Goal: Feedback & Contribution: Leave review/rating

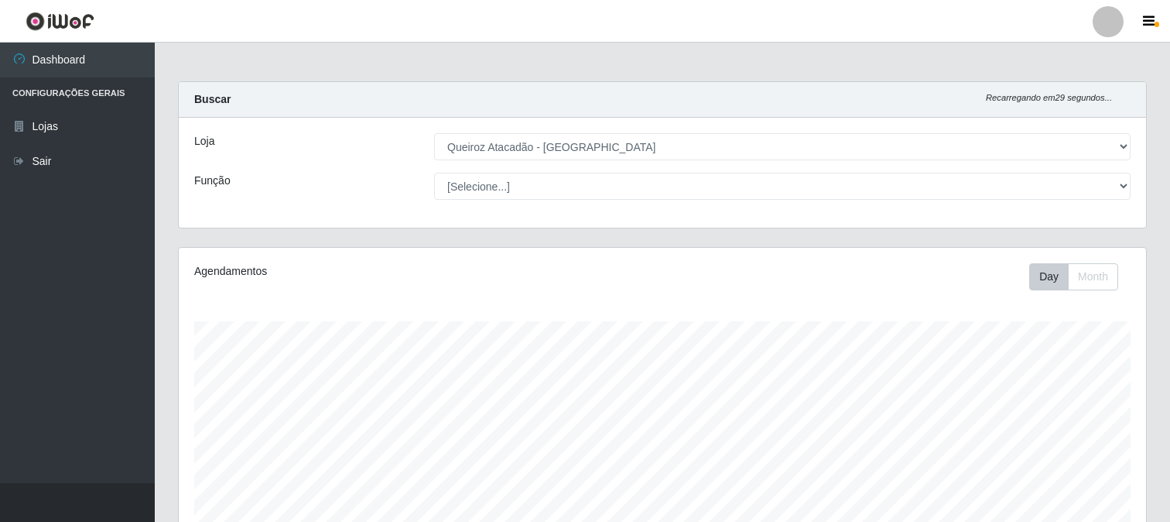
select select "464"
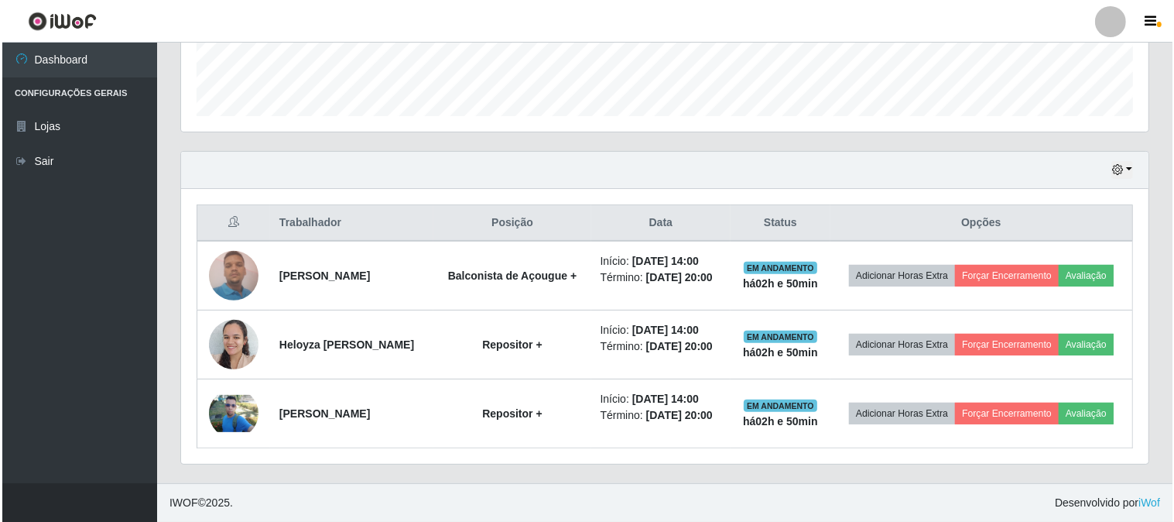
scroll to position [320, 967]
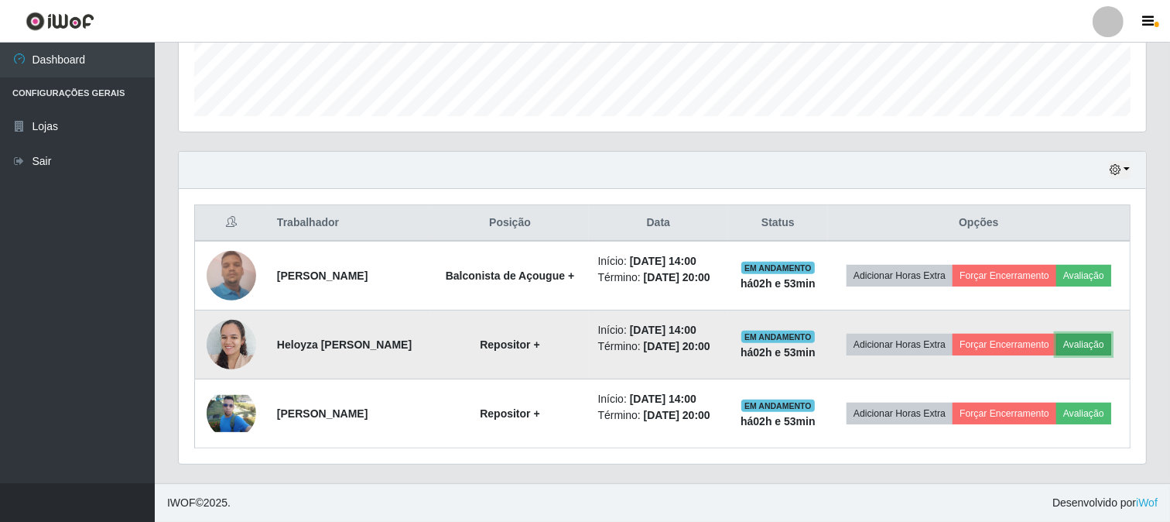
click at [1056, 341] on button "Avaliação" at bounding box center [1083, 344] width 55 height 22
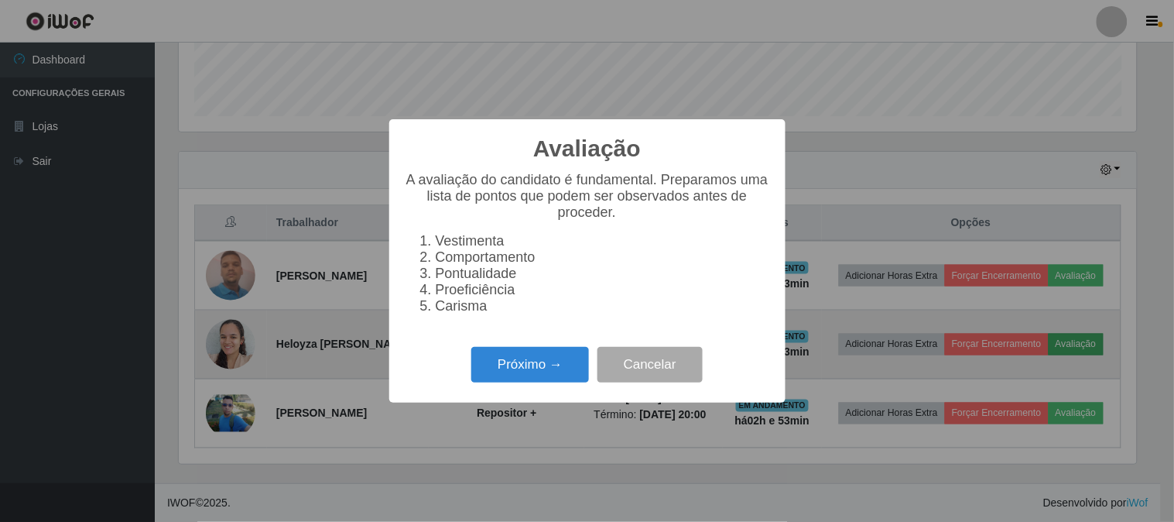
scroll to position [320, 957]
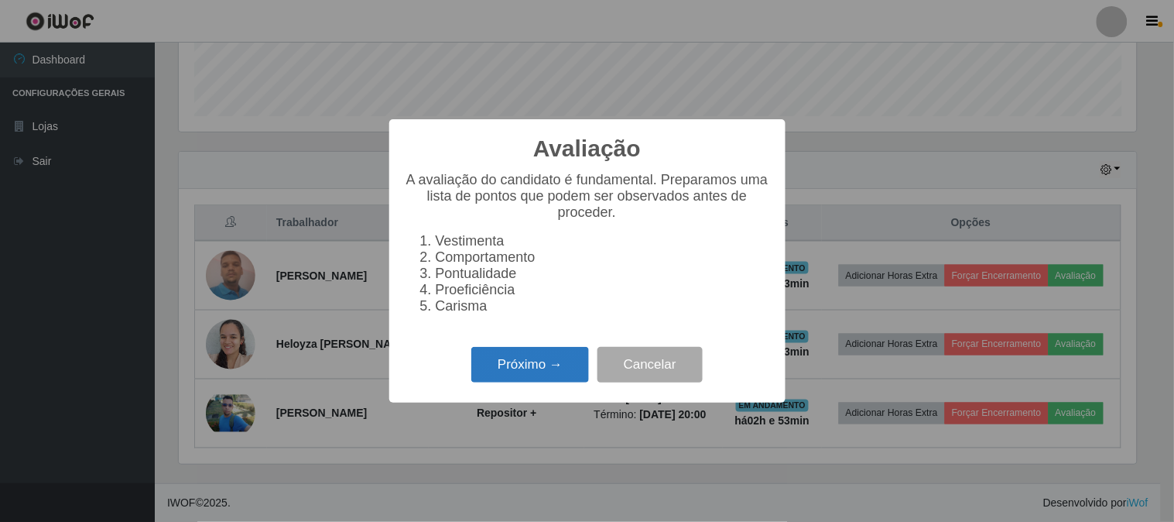
click at [484, 374] on button "Próximo →" at bounding box center [530, 365] width 118 height 36
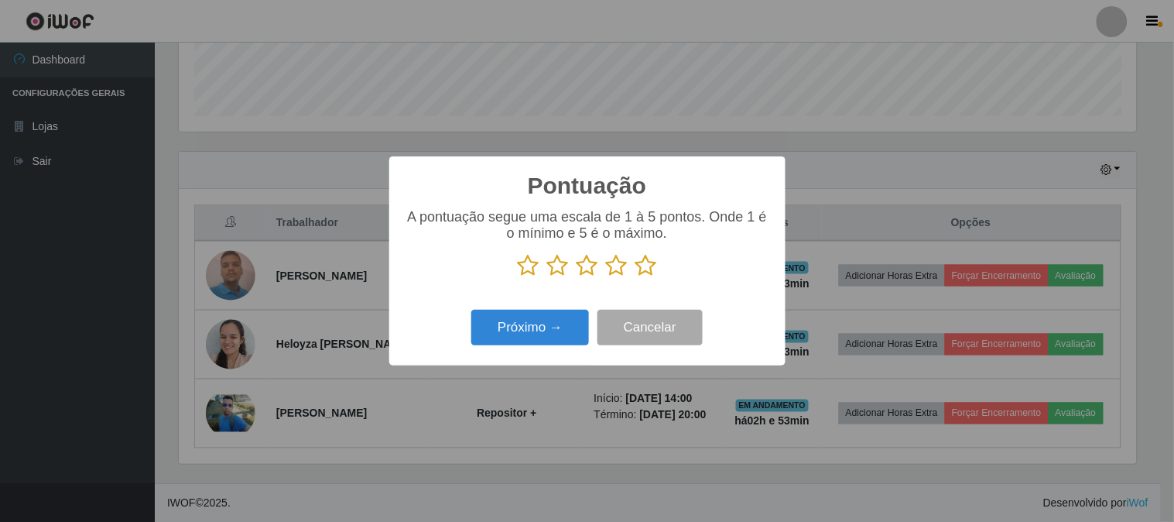
scroll to position [773435, 772798]
click at [643, 274] on icon at bounding box center [646, 265] width 22 height 23
click at [635, 277] on input "radio" at bounding box center [635, 277] width 0 height 0
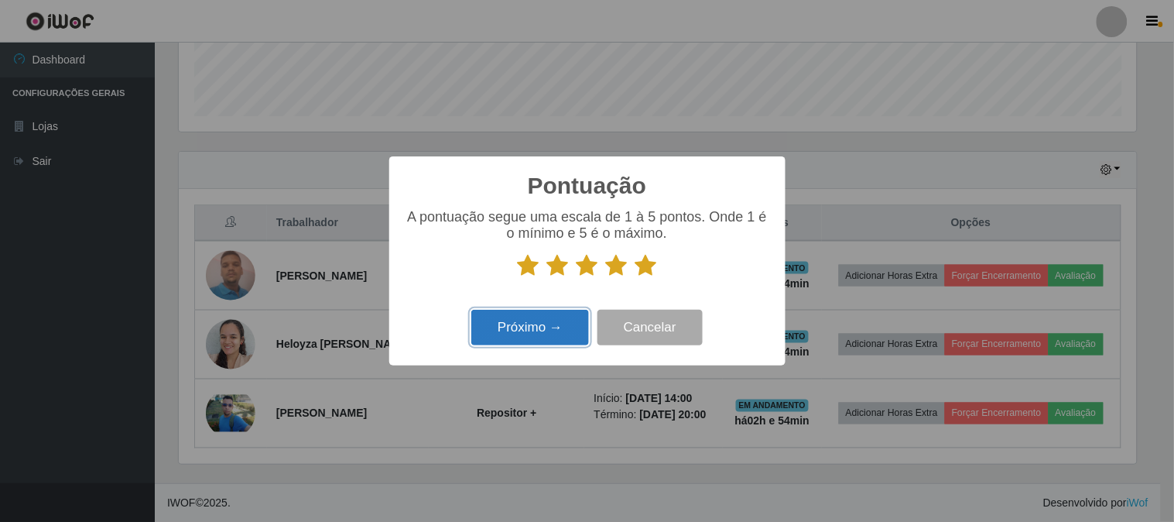
click at [523, 334] on button "Próximo →" at bounding box center [530, 328] width 118 height 36
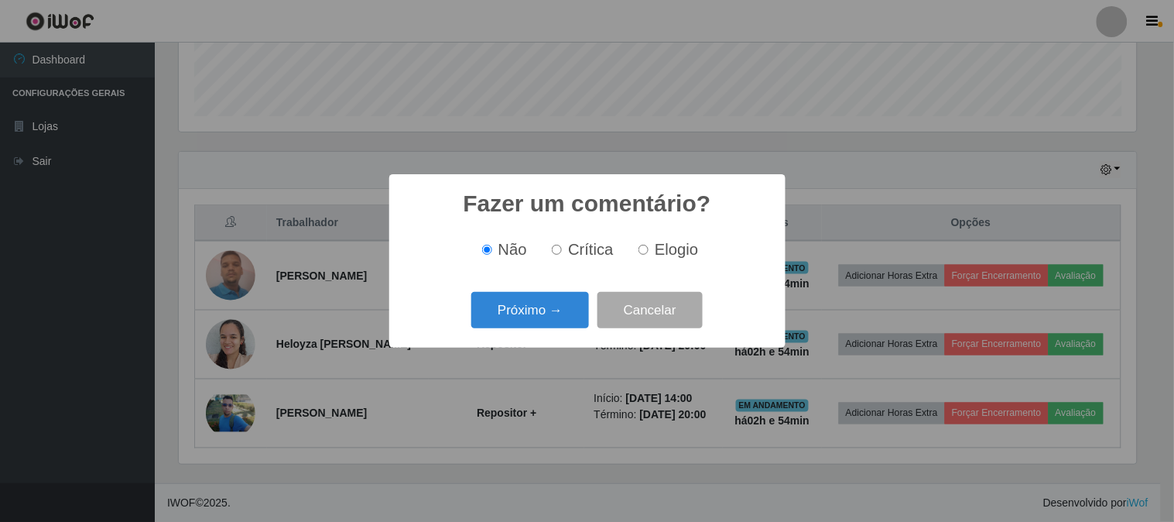
click at [637, 249] on label "Elogio" at bounding box center [665, 250] width 66 height 18
click at [638, 249] on input "Elogio" at bounding box center [643, 250] width 10 height 10
radio input "true"
click at [566, 307] on button "Próximo →" at bounding box center [530, 310] width 118 height 36
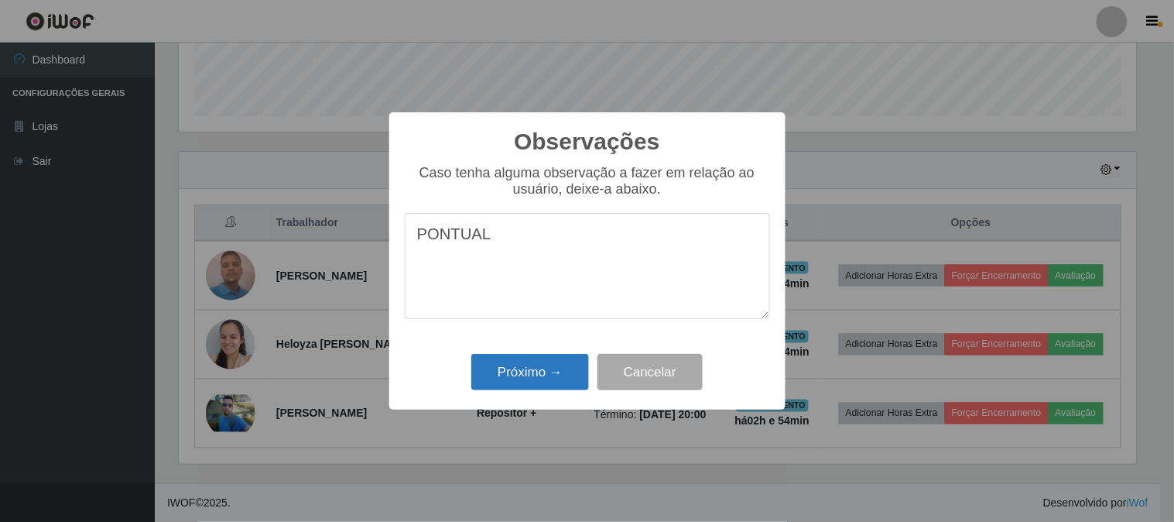
type textarea "PONTUAL"
click at [537, 365] on button "Próximo →" at bounding box center [530, 372] width 118 height 36
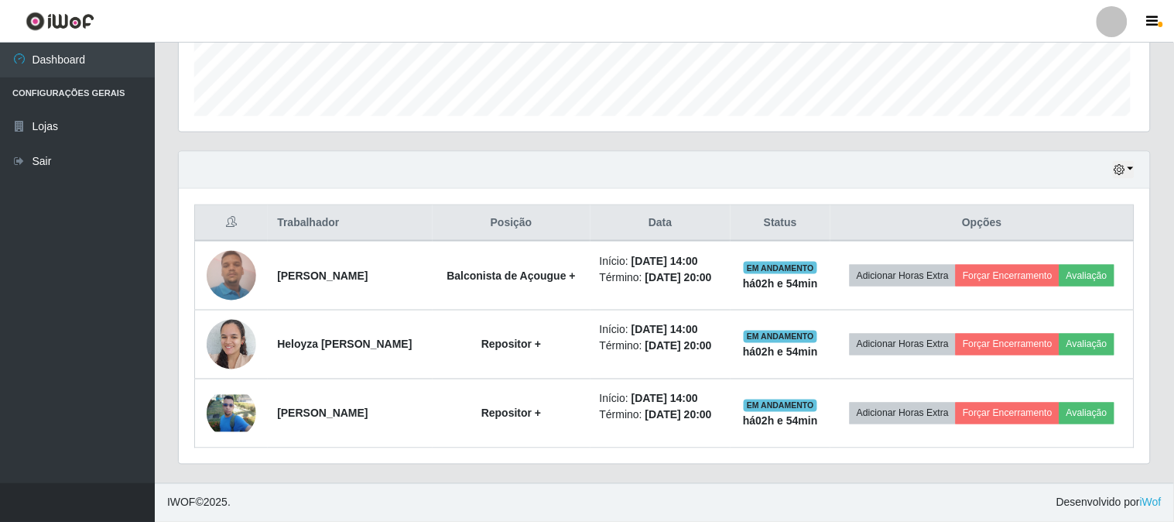
scroll to position [320, 967]
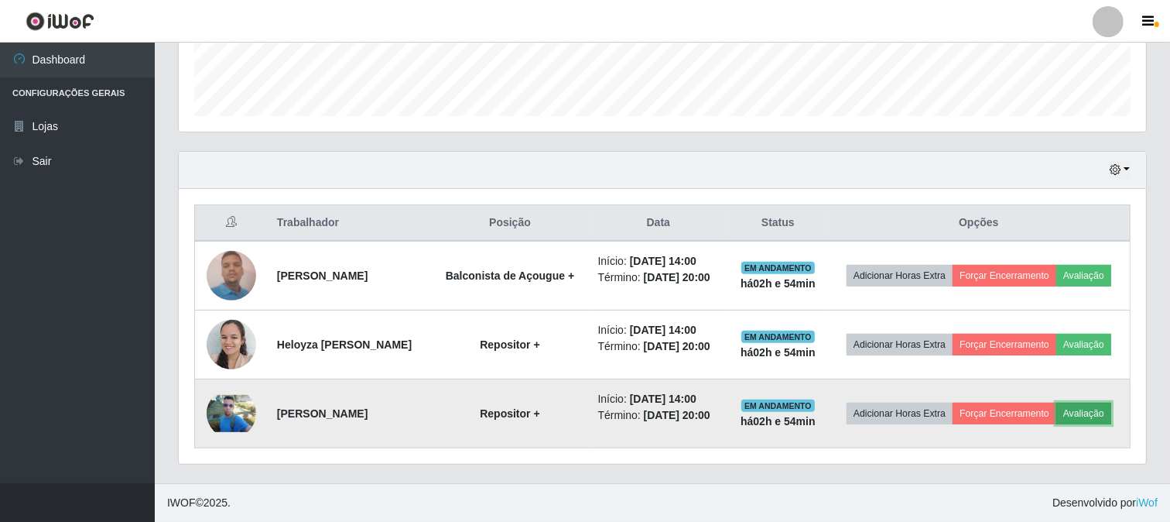
click at [1056, 416] on button "Avaliação" at bounding box center [1083, 413] width 55 height 22
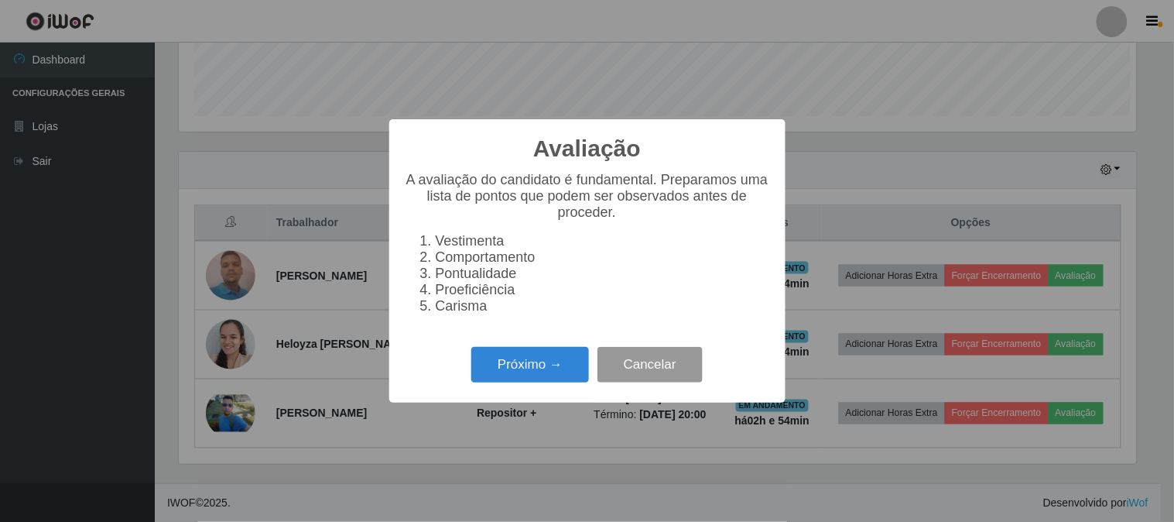
scroll to position [320, 957]
click at [511, 370] on button "Próximo →" at bounding box center [530, 365] width 118 height 36
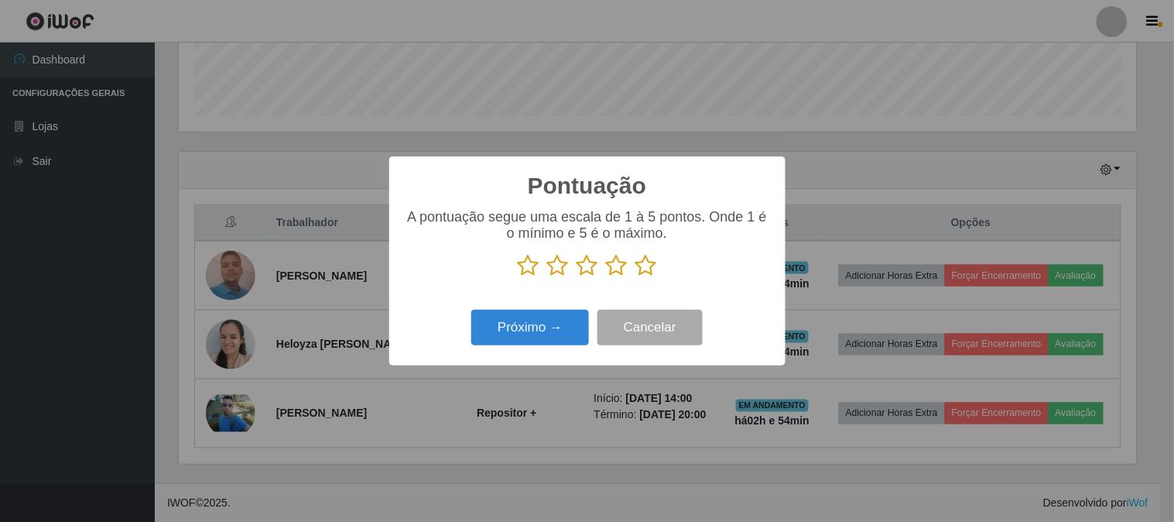
click at [635, 269] on icon at bounding box center [646, 265] width 22 height 23
click at [635, 277] on input "radio" at bounding box center [635, 277] width 0 height 0
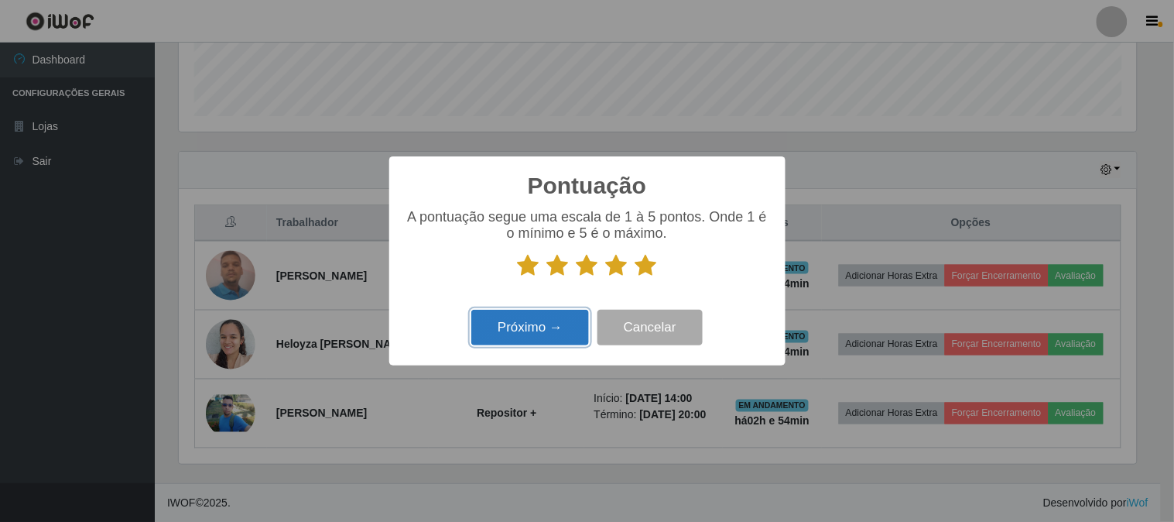
click at [547, 316] on button "Próximo →" at bounding box center [530, 328] width 118 height 36
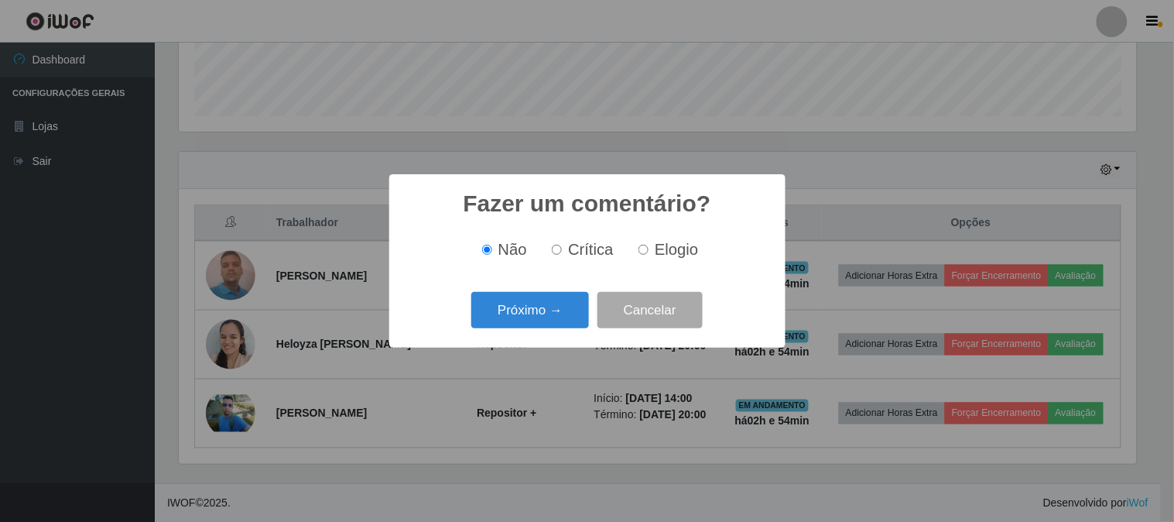
click at [640, 251] on input "Elogio" at bounding box center [643, 250] width 10 height 10
radio input "true"
click at [552, 308] on button "Próximo →" at bounding box center [530, 310] width 118 height 36
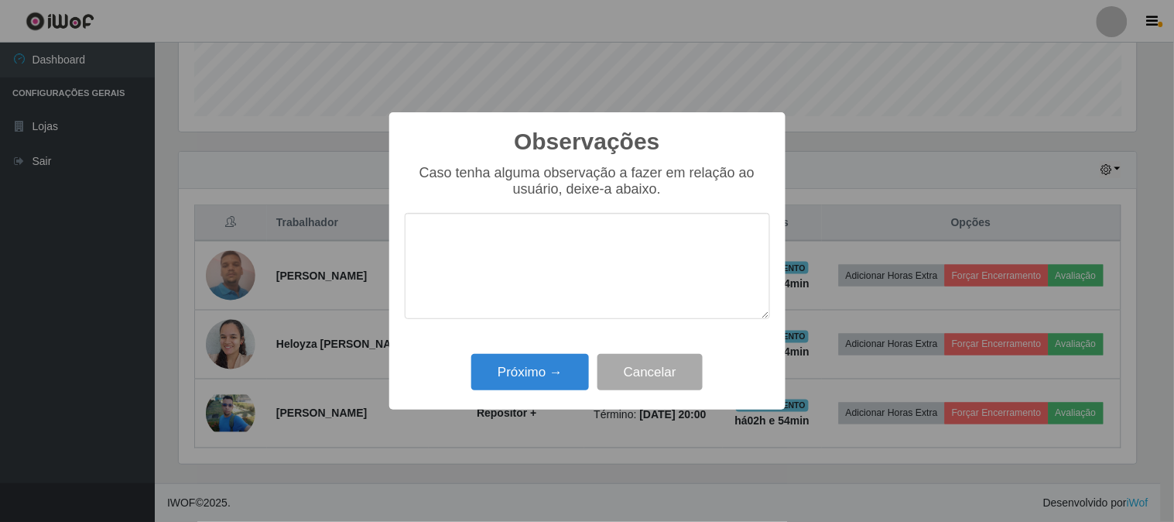
click at [558, 266] on textarea at bounding box center [587, 266] width 365 height 106
type textarea "PONTUAL"
click at [528, 372] on button "Próximo →" at bounding box center [530, 372] width 118 height 36
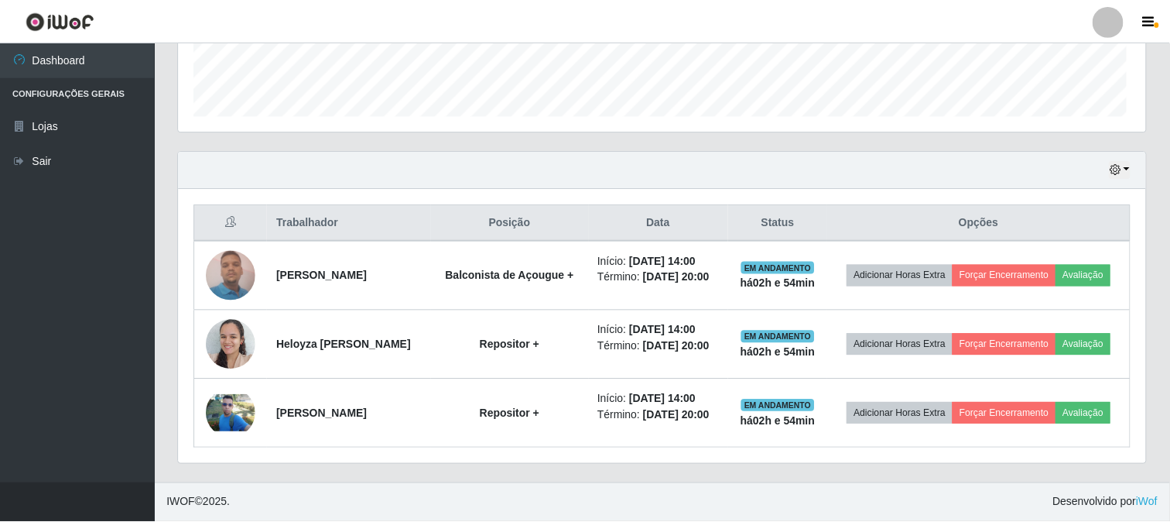
scroll to position [320, 967]
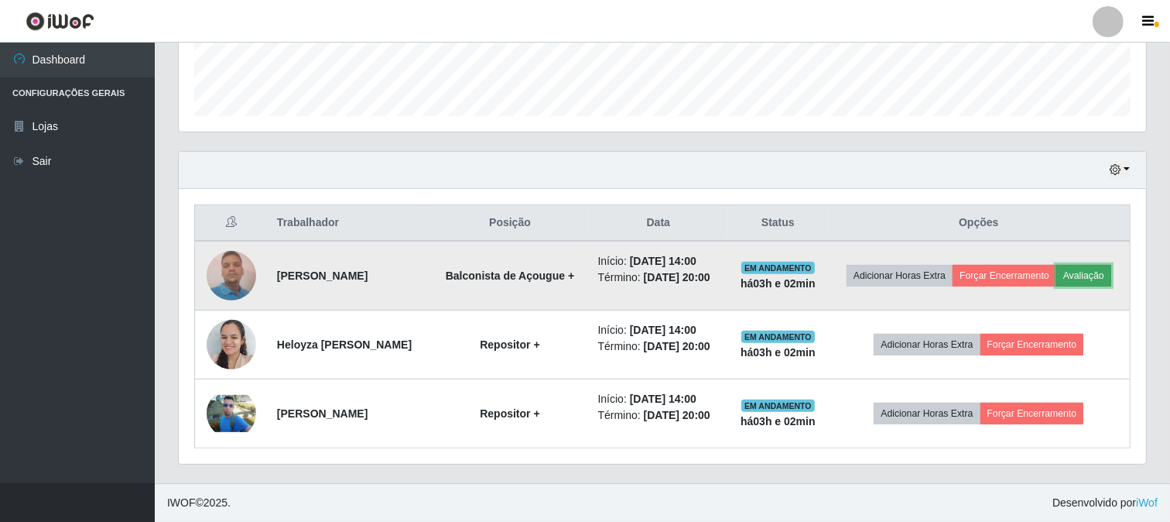
click at [1056, 265] on button "Avaliação" at bounding box center [1083, 276] width 55 height 22
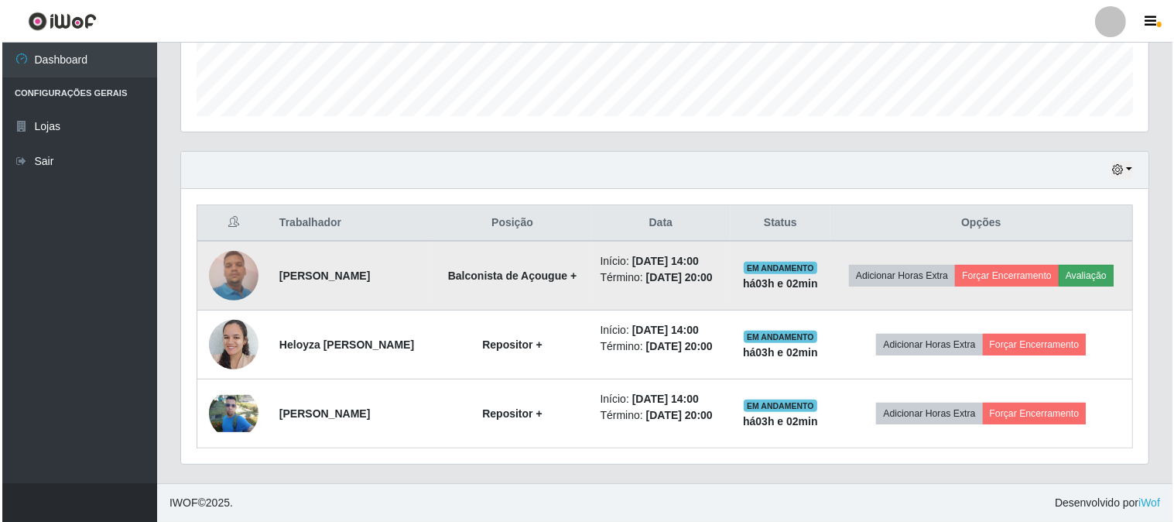
scroll to position [320, 957]
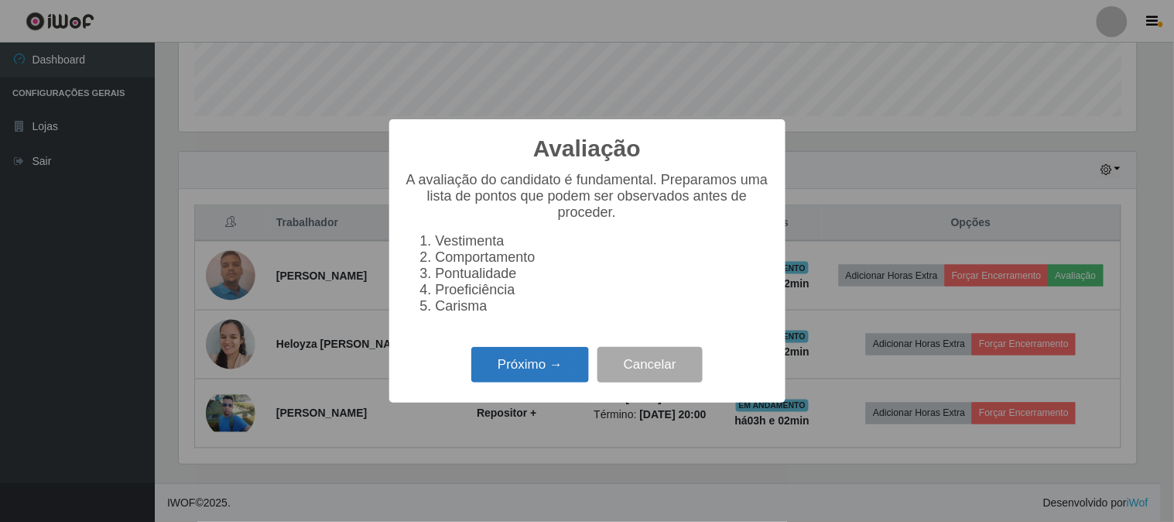
click at [513, 370] on button "Próximo →" at bounding box center [530, 365] width 118 height 36
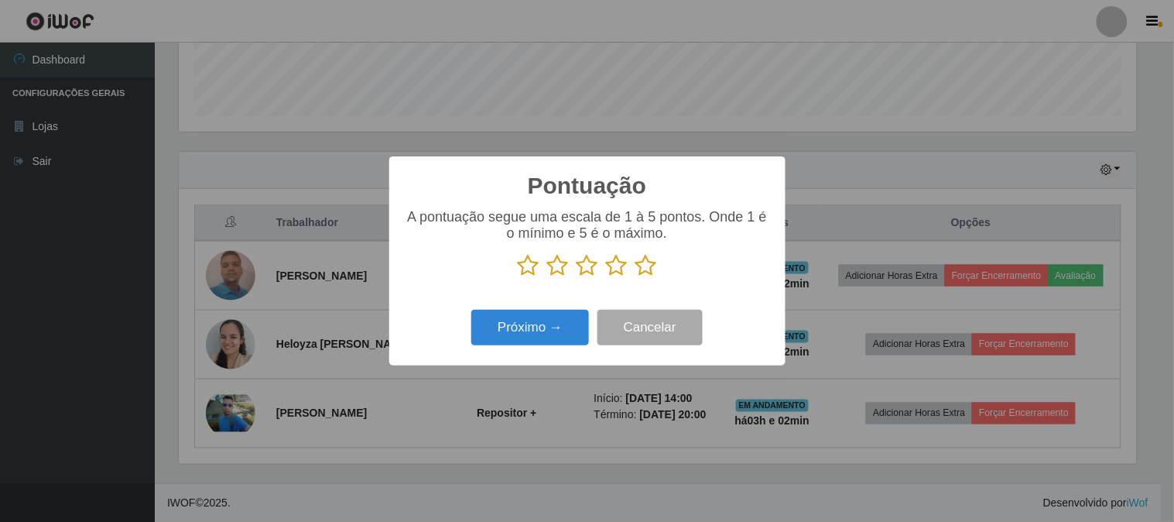
click at [650, 269] on icon at bounding box center [646, 265] width 22 height 23
click at [635, 277] on input "radio" at bounding box center [635, 277] width 0 height 0
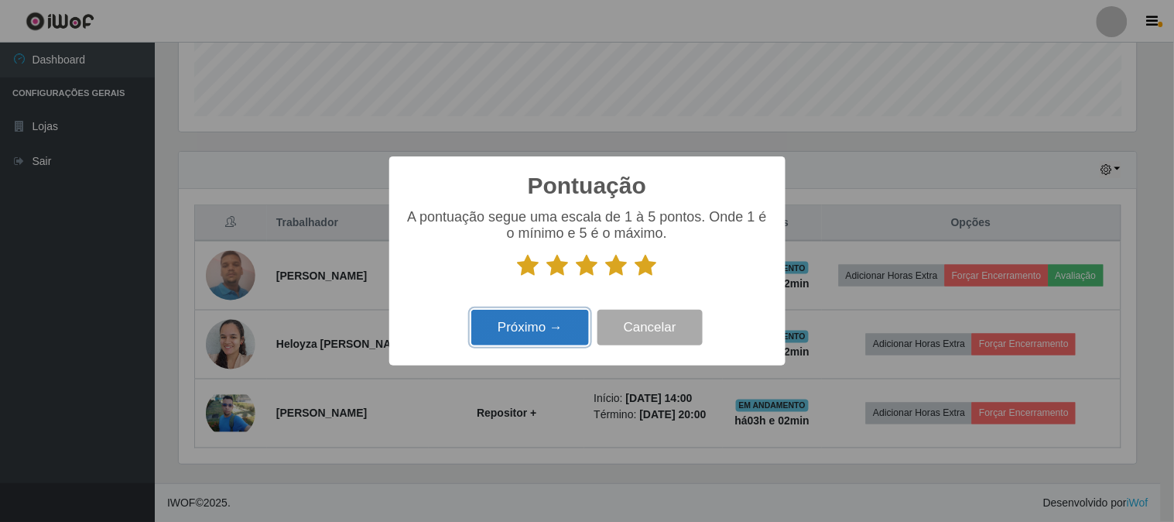
click at [532, 337] on button "Próximo →" at bounding box center [530, 328] width 118 height 36
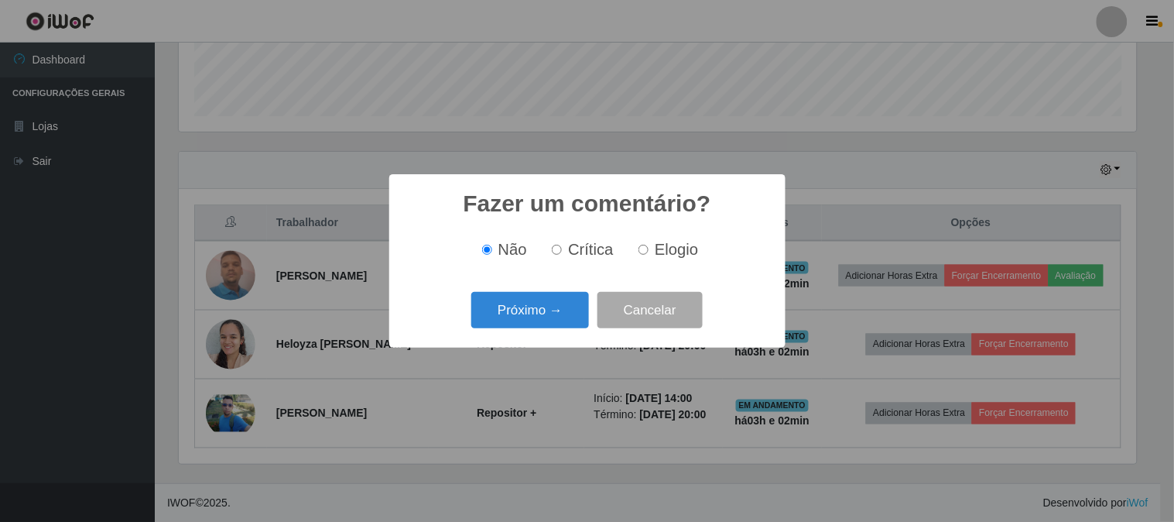
click at [648, 245] on label "Elogio" at bounding box center [665, 250] width 66 height 18
click at [648, 245] on input "Elogio" at bounding box center [643, 250] width 10 height 10
radio input "true"
click at [551, 312] on button "Próximo →" at bounding box center [530, 310] width 118 height 36
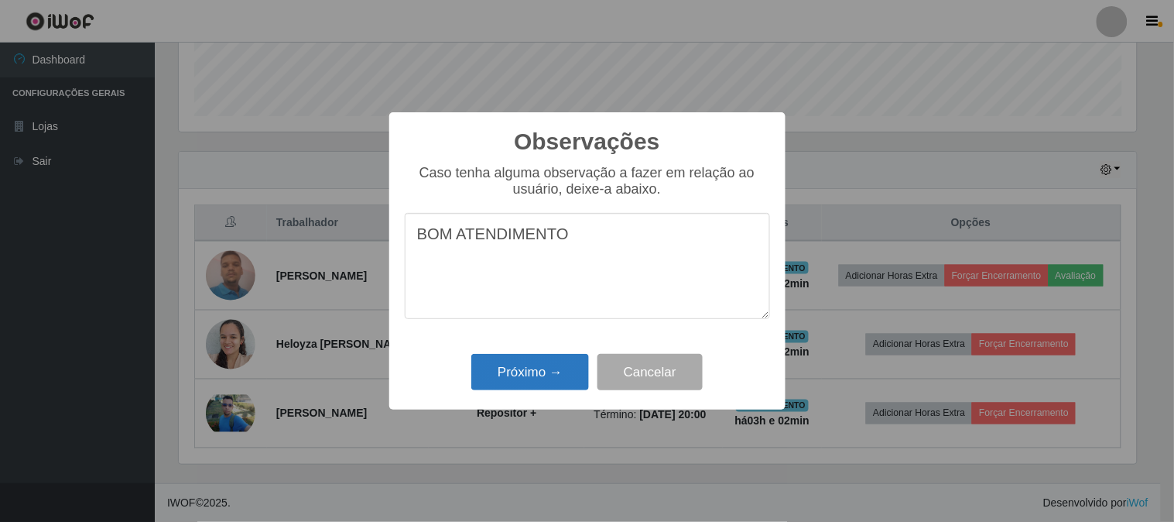
type textarea "BOM ATENDIMENTO"
click at [508, 369] on button "Próximo →" at bounding box center [530, 372] width 118 height 36
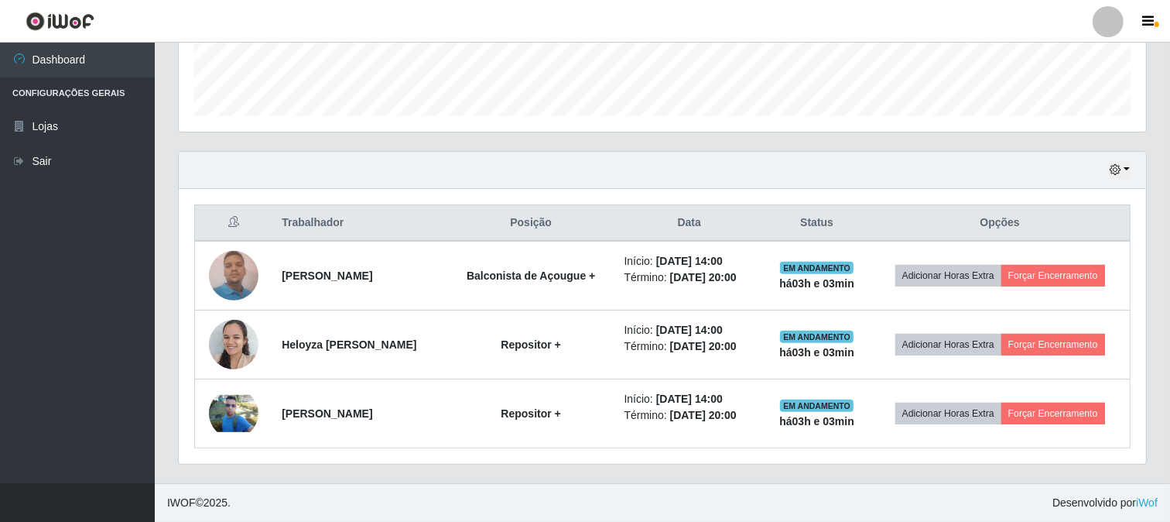
scroll to position [437, 0]
